Goal: Transaction & Acquisition: Purchase product/service

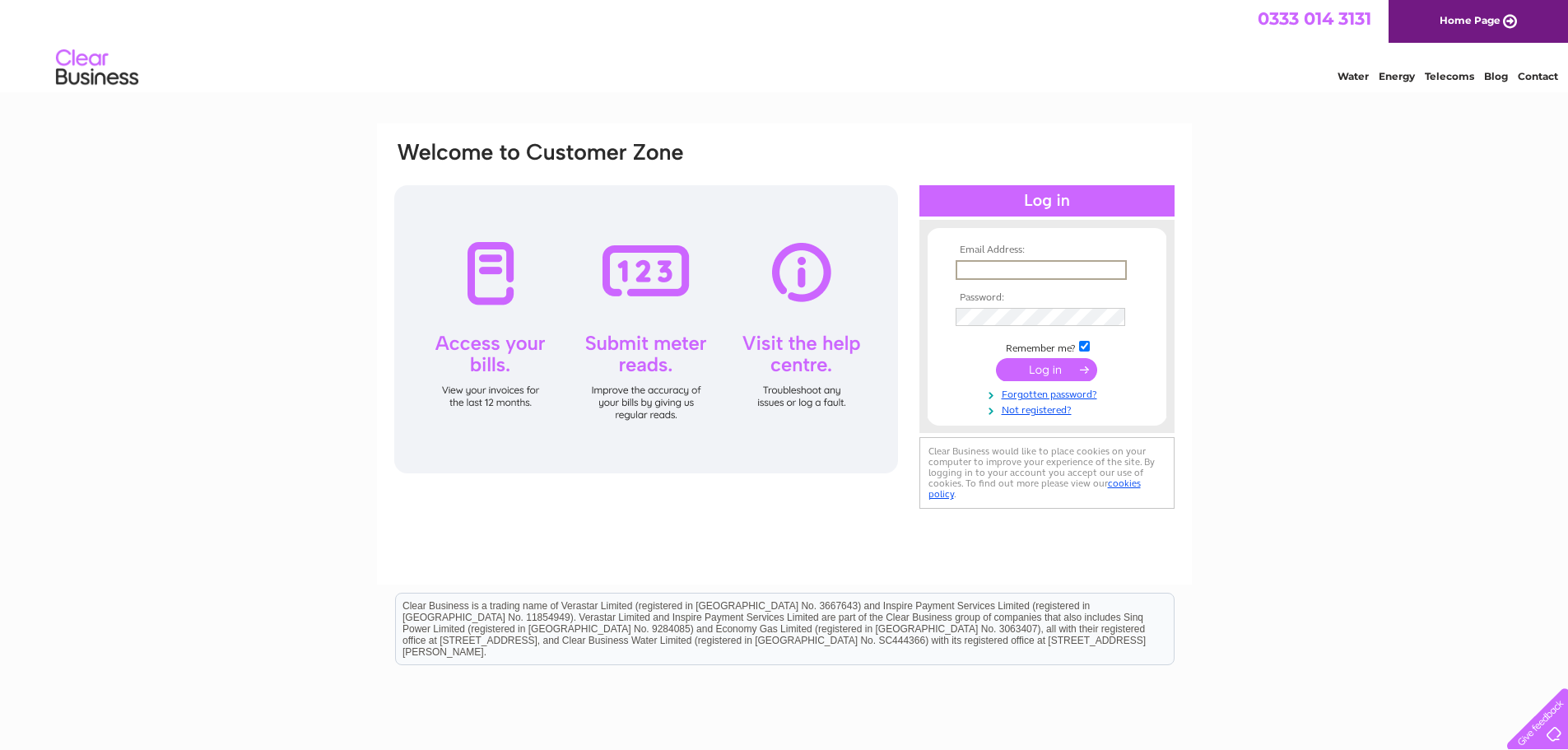
click at [1036, 271] on input "text" at bounding box center [1041, 270] width 171 height 20
type input "[EMAIL_ADDRESS][DOMAIN_NAME]"
click at [1029, 363] on input "submit" at bounding box center [1047, 369] width 102 height 23
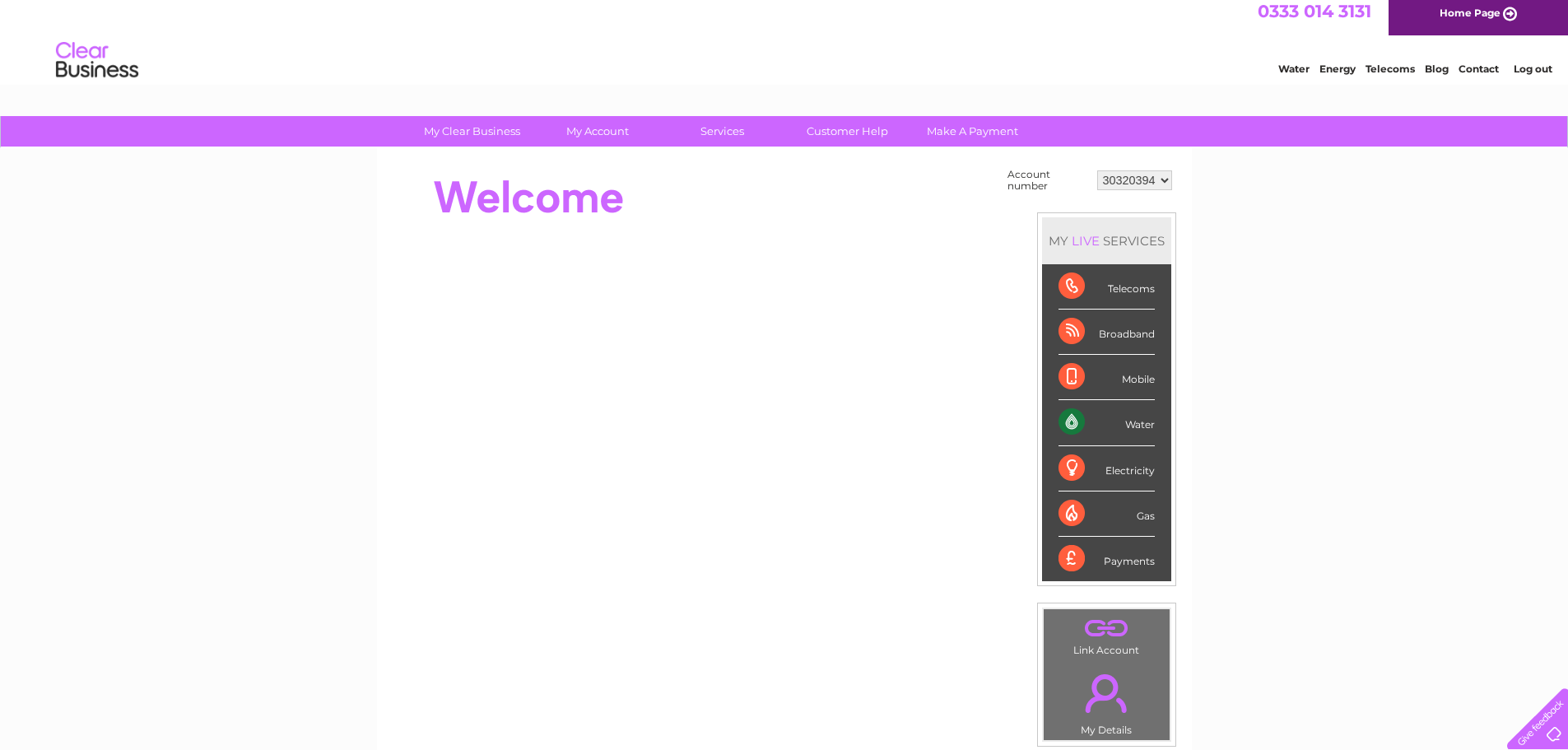
scroll to position [5, 0]
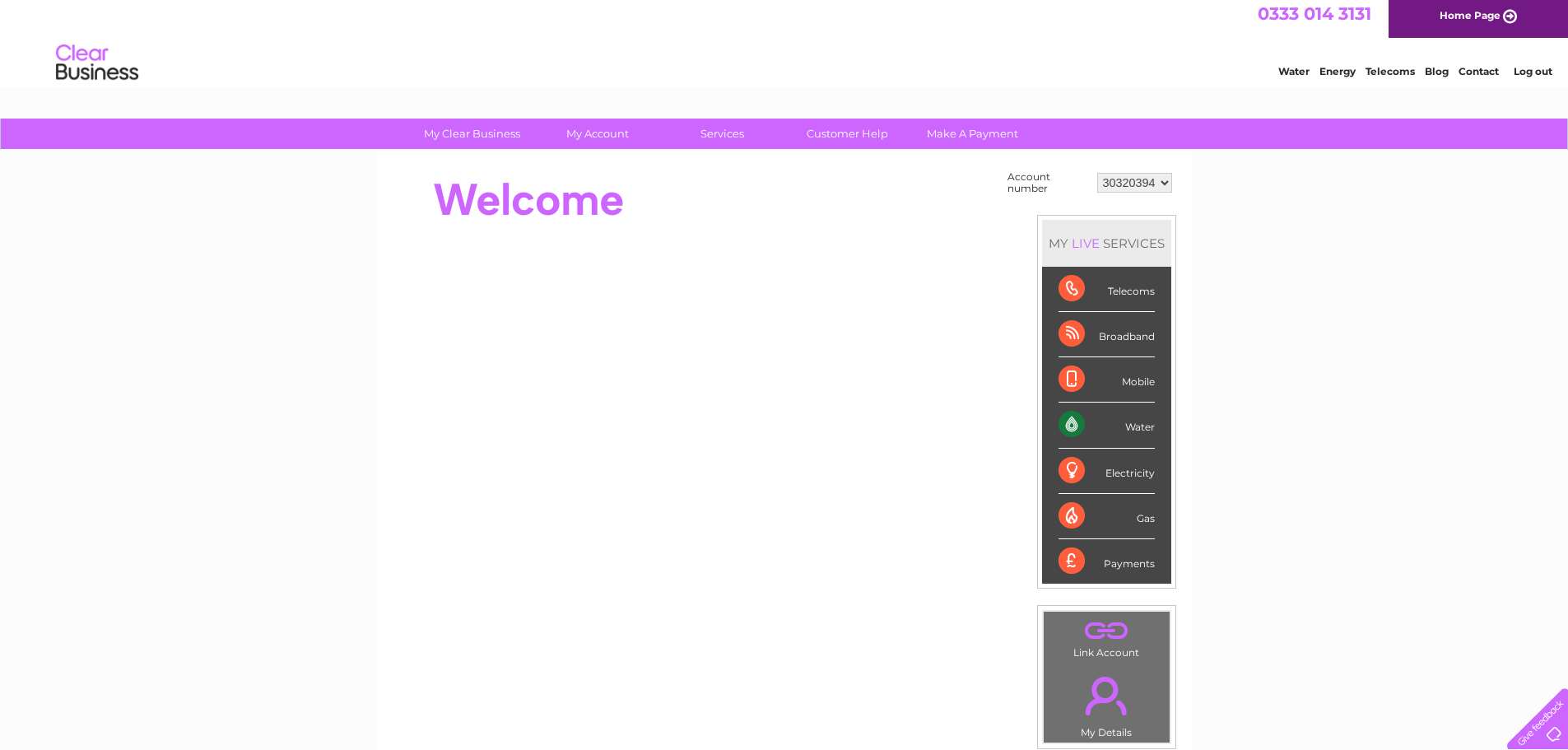
click at [1071, 425] on div "Water" at bounding box center [1106, 424] width 96 height 45
click at [1127, 426] on div "Water" at bounding box center [1106, 424] width 96 height 45
click at [1078, 427] on div "Water" at bounding box center [1106, 424] width 96 height 45
click at [1074, 421] on div "Water" at bounding box center [1106, 424] width 96 height 45
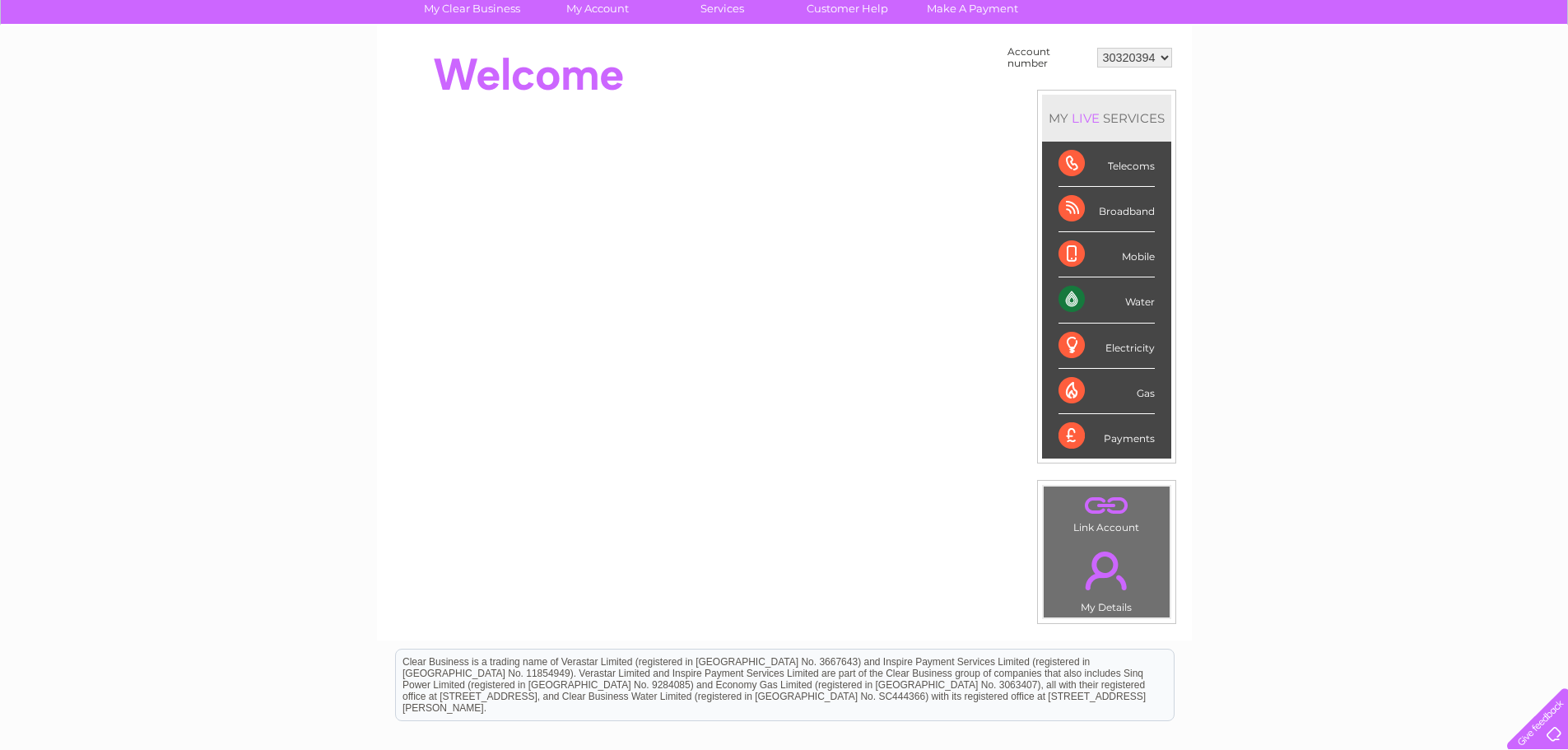
scroll to position [137, 0]
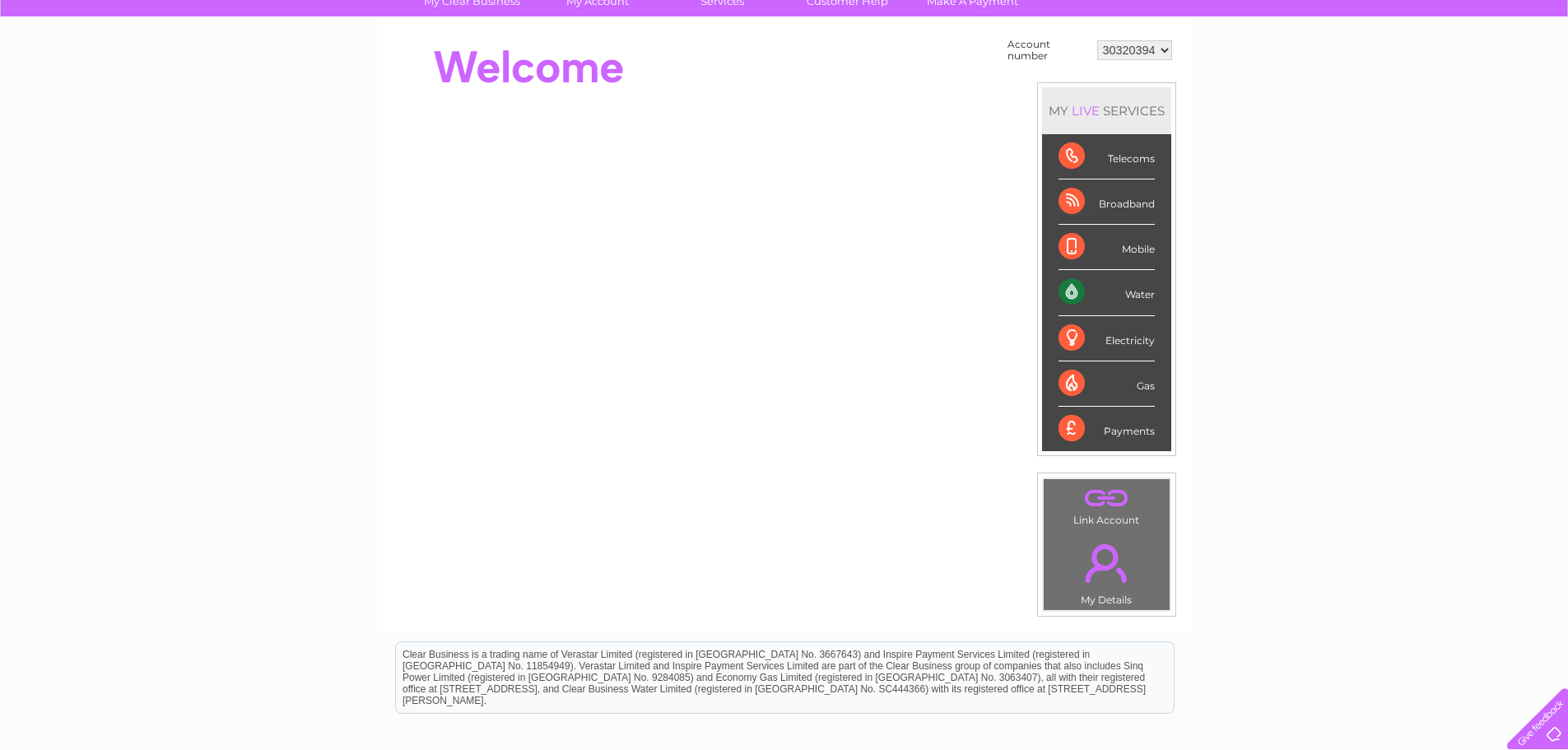
click at [1091, 593] on td ". My Details" at bounding box center [1106, 570] width 127 height 80
click at [1103, 600] on td ". My Details" at bounding box center [1106, 570] width 127 height 80
click at [1111, 562] on link "." at bounding box center [1106, 562] width 118 height 58
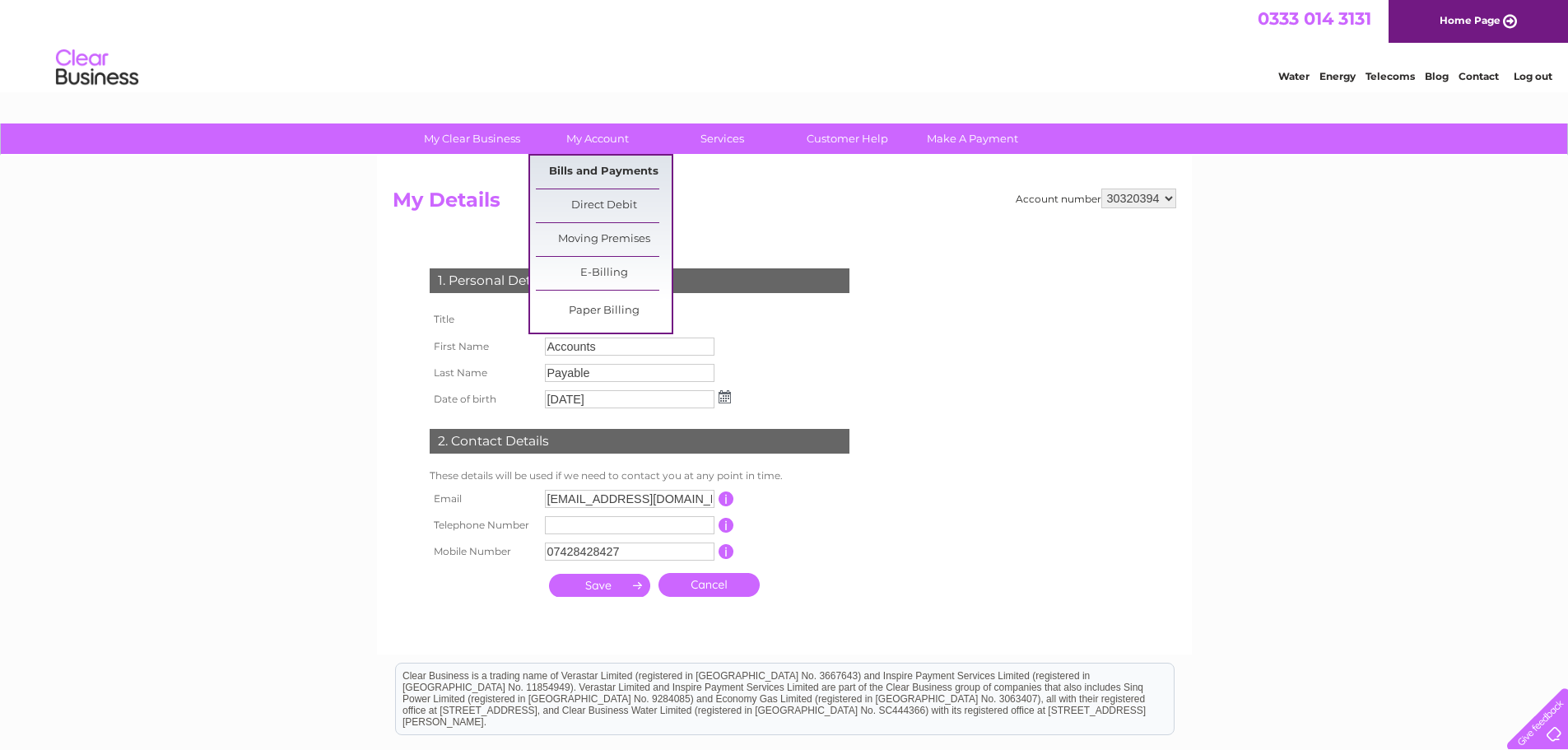
click at [586, 175] on link "Bills and Payments" at bounding box center [604, 172] width 135 height 33
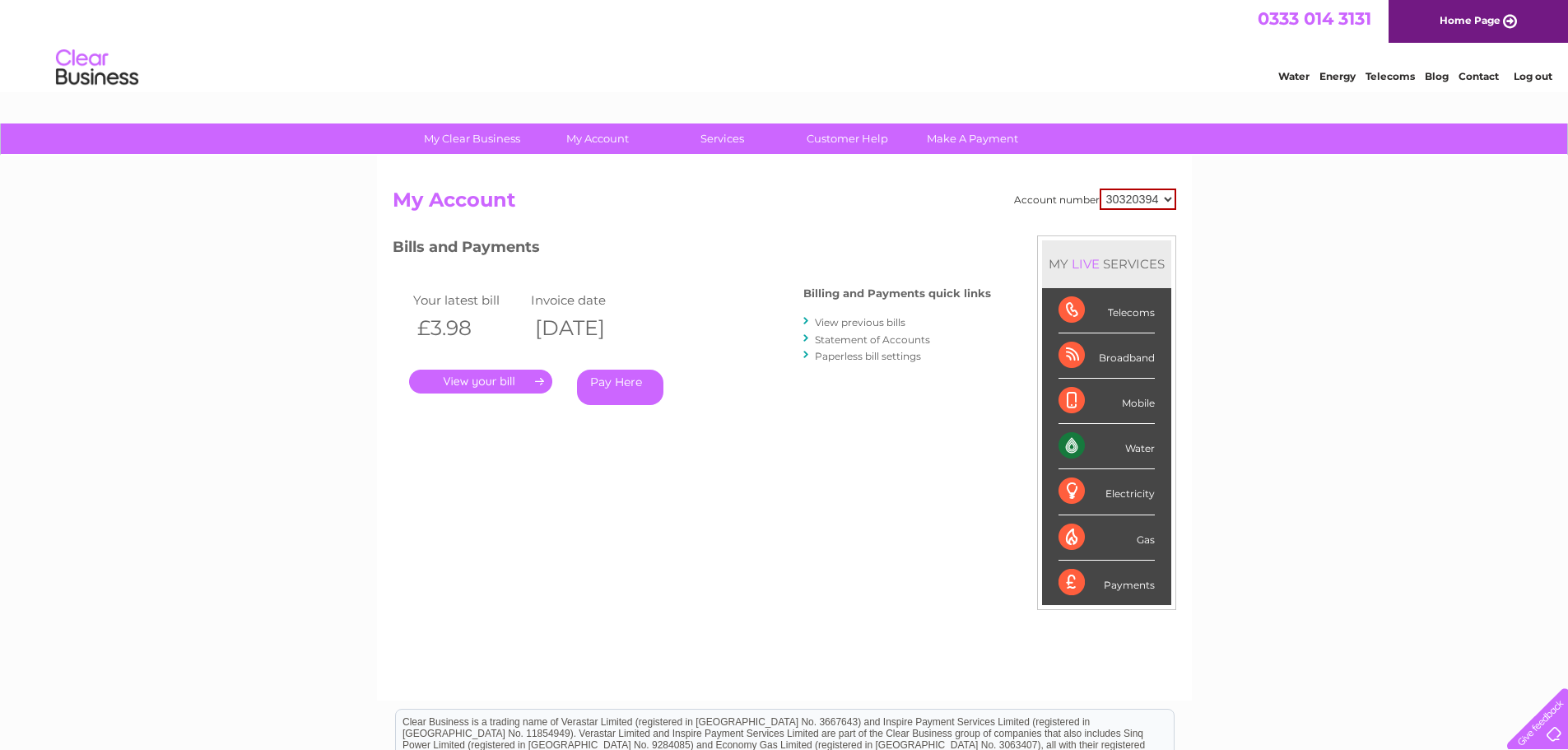
click at [602, 391] on link "Pay Here" at bounding box center [620, 387] width 86 height 36
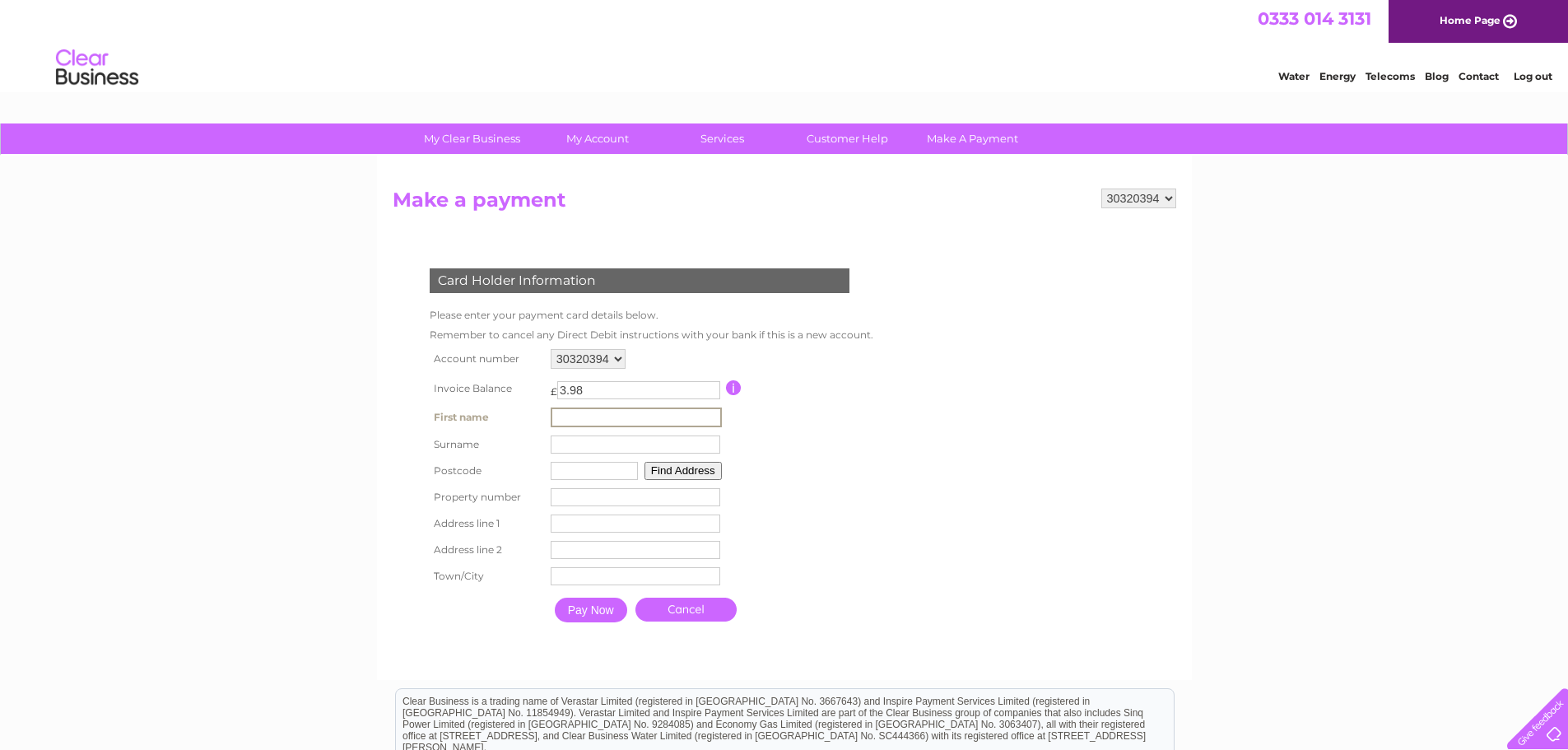
click at [628, 415] on input "text" at bounding box center [636, 417] width 171 height 20
type input "Saad"
type input "b"
type input "BUTT"
click at [665, 415] on input "Saad" at bounding box center [633, 416] width 169 height 18
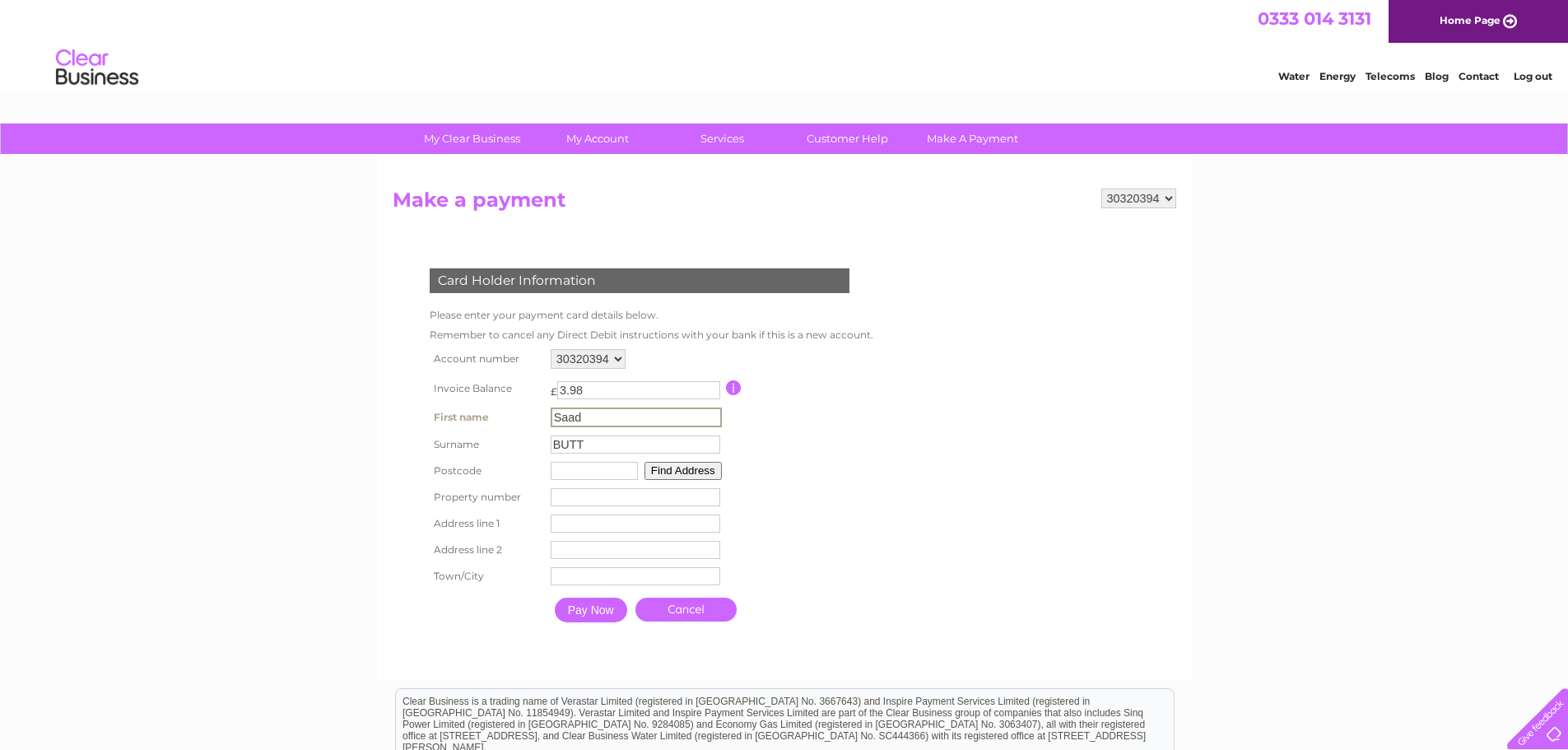
click at [665, 415] on input "Saad" at bounding box center [636, 417] width 171 height 20
type input "SAAD"
click at [585, 472] on input "text" at bounding box center [592, 469] width 87 height 18
type input "G41 1QD"
click at [698, 471] on button "Find Address" at bounding box center [681, 469] width 78 height 18
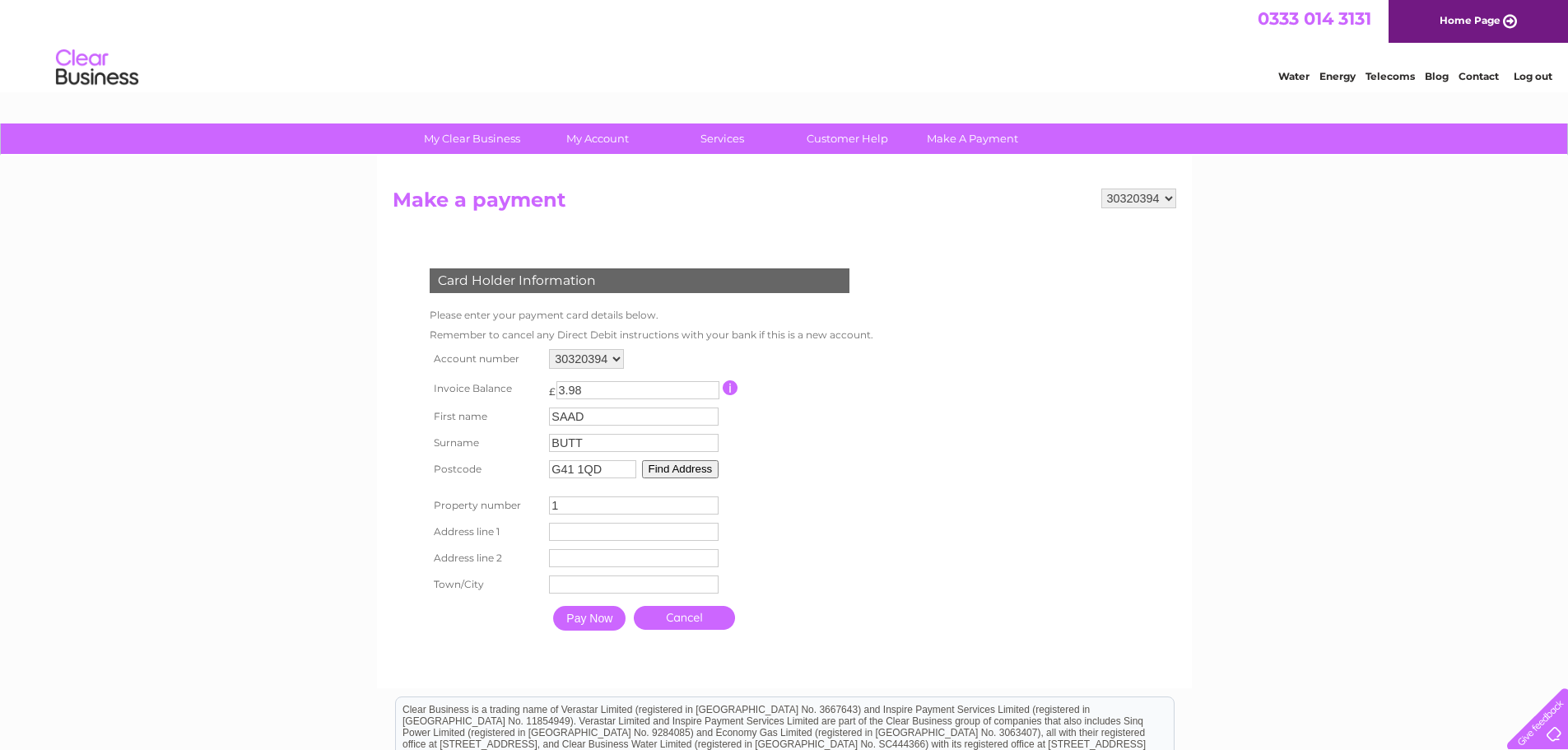
click at [711, 503] on input "1" at bounding box center [633, 506] width 169 height 18
click at [711, 505] on input "0" at bounding box center [633, 506] width 169 height 18
click at [694, 464] on button "Find Address" at bounding box center [681, 469] width 78 height 18
drag, startPoint x: 600, startPoint y: 505, endPoint x: 551, endPoint y: 502, distance: 49.1
click at [551, 502] on input "0" at bounding box center [633, 506] width 169 height 18
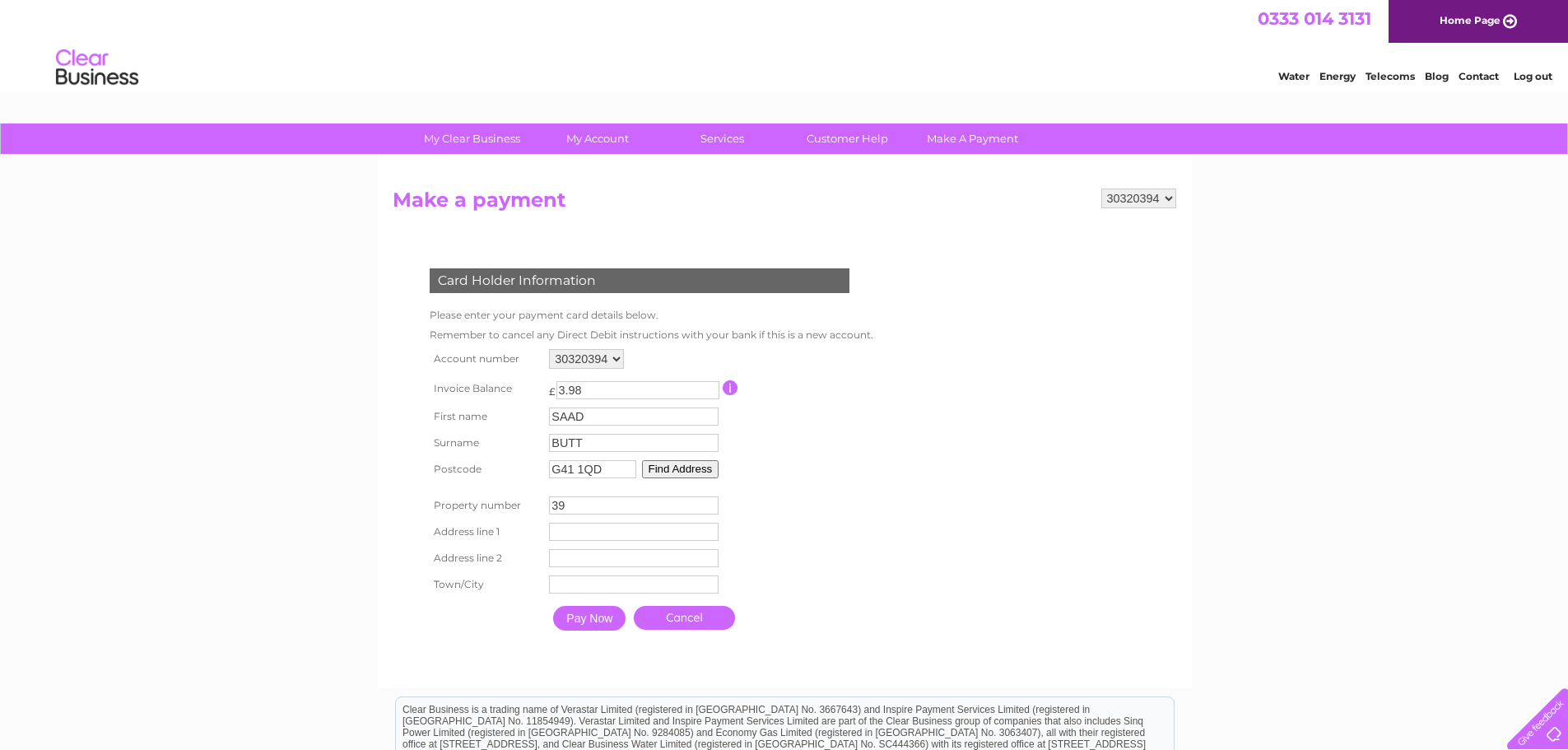
type input "39"
type input "MUIRHOUSE STREET"
type input "FLAT 2/2"
type input "GLASGOW"
click at [891, 523] on div "Card Holder Information Please enter your payment card details below. Remember …" at bounding box center [642, 445] width 500 height 389
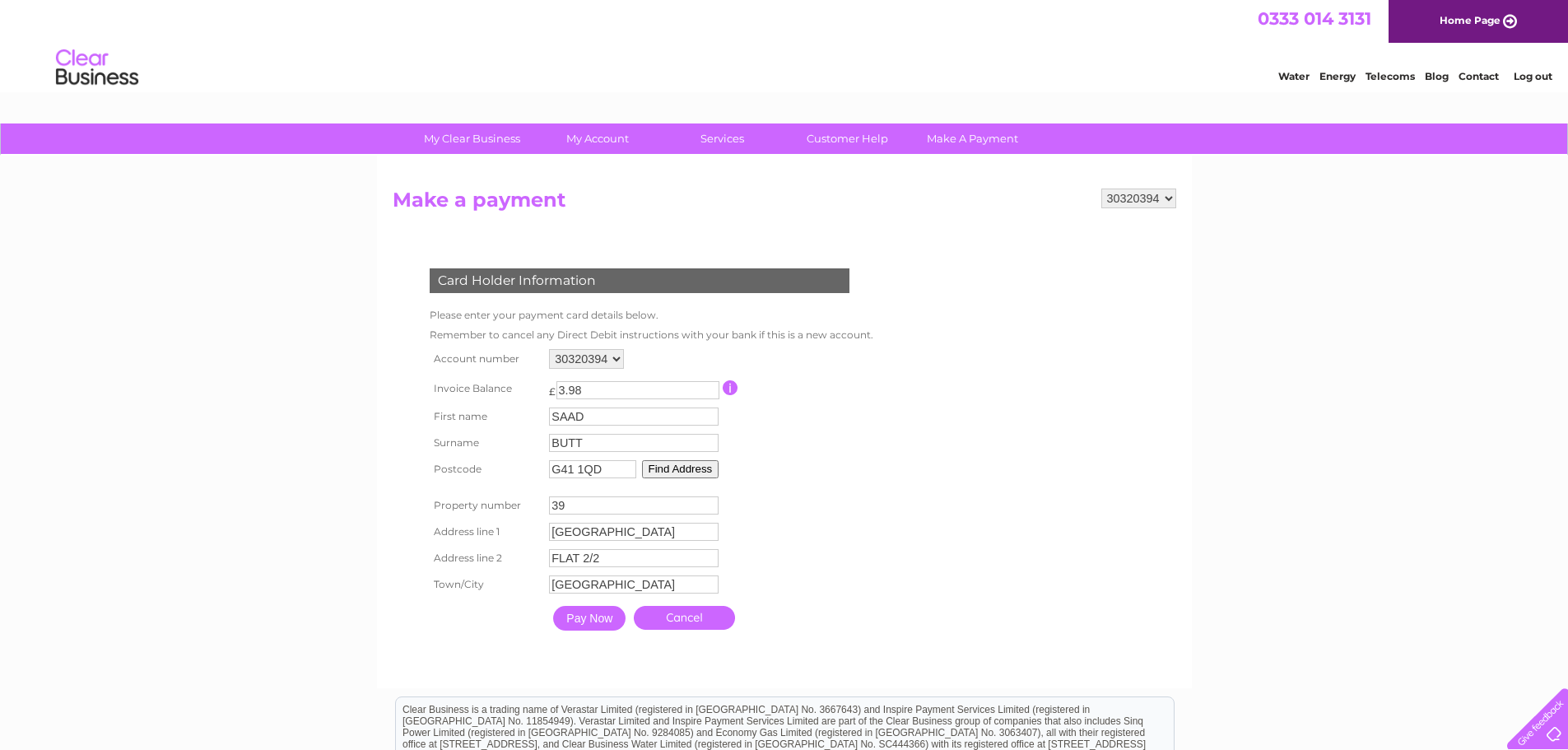
drag, startPoint x: 592, startPoint y: 391, endPoint x: 554, endPoint y: 386, distance: 38.3
click at [554, 386] on td "£ 3.98 This payment facility permits payment of the full outstanding invoice ba…" at bounding box center [634, 388] width 177 height 30
type input "12.00"
click at [582, 617] on input "Pay Now" at bounding box center [589, 617] width 72 height 25
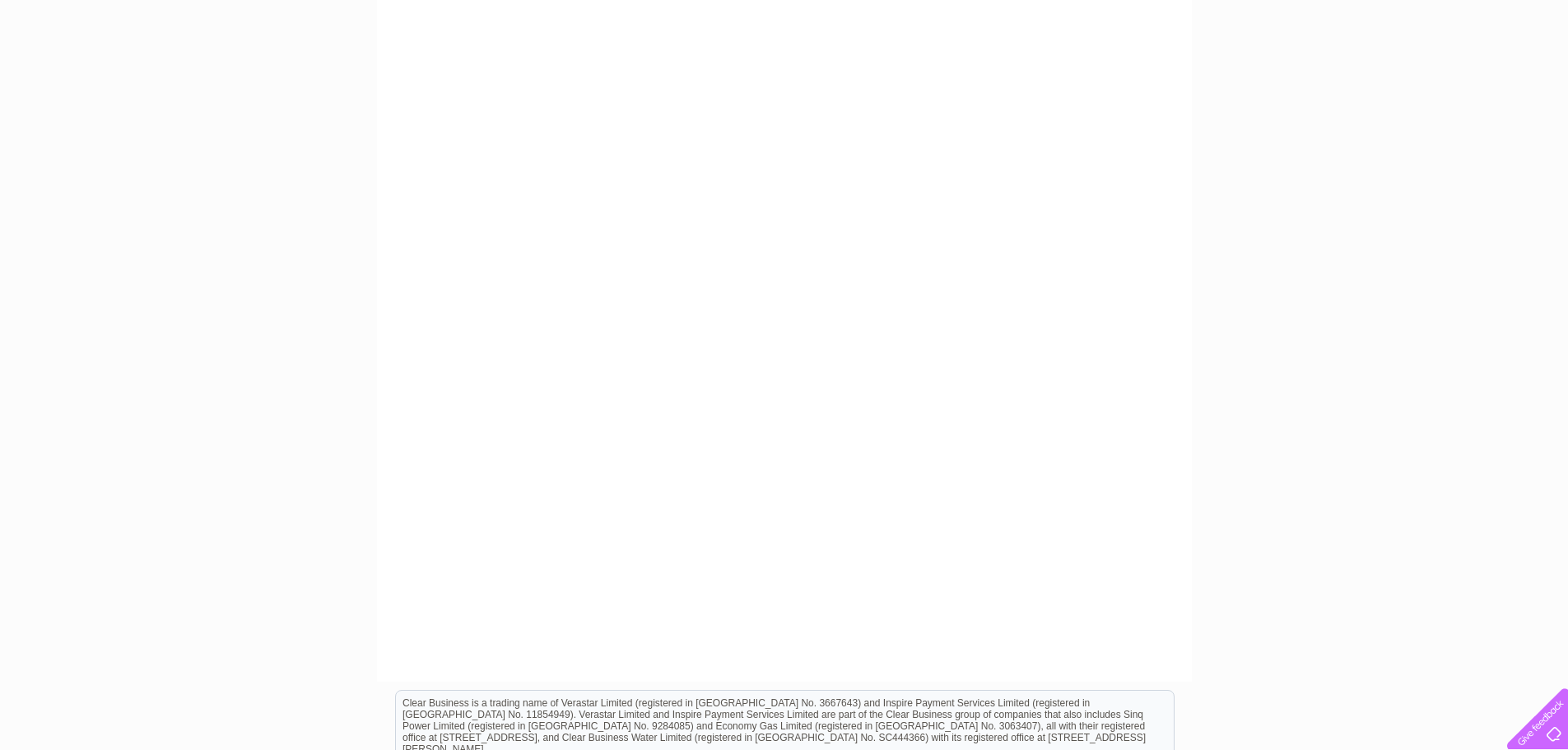
scroll to position [316, 0]
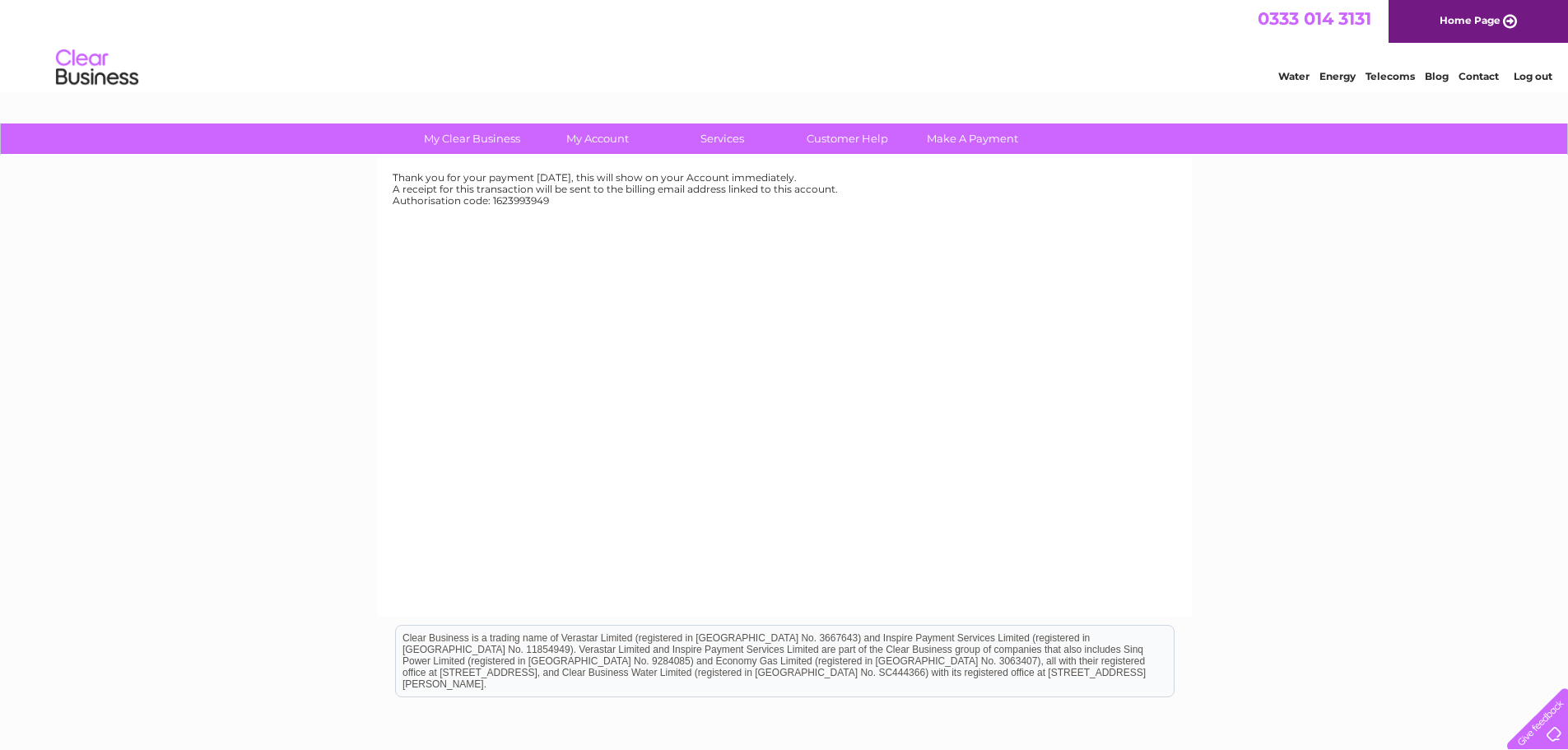
click at [1531, 79] on link "Log out" at bounding box center [1533, 75] width 38 height 12
